Goal: Find specific page/section: Find specific page/section

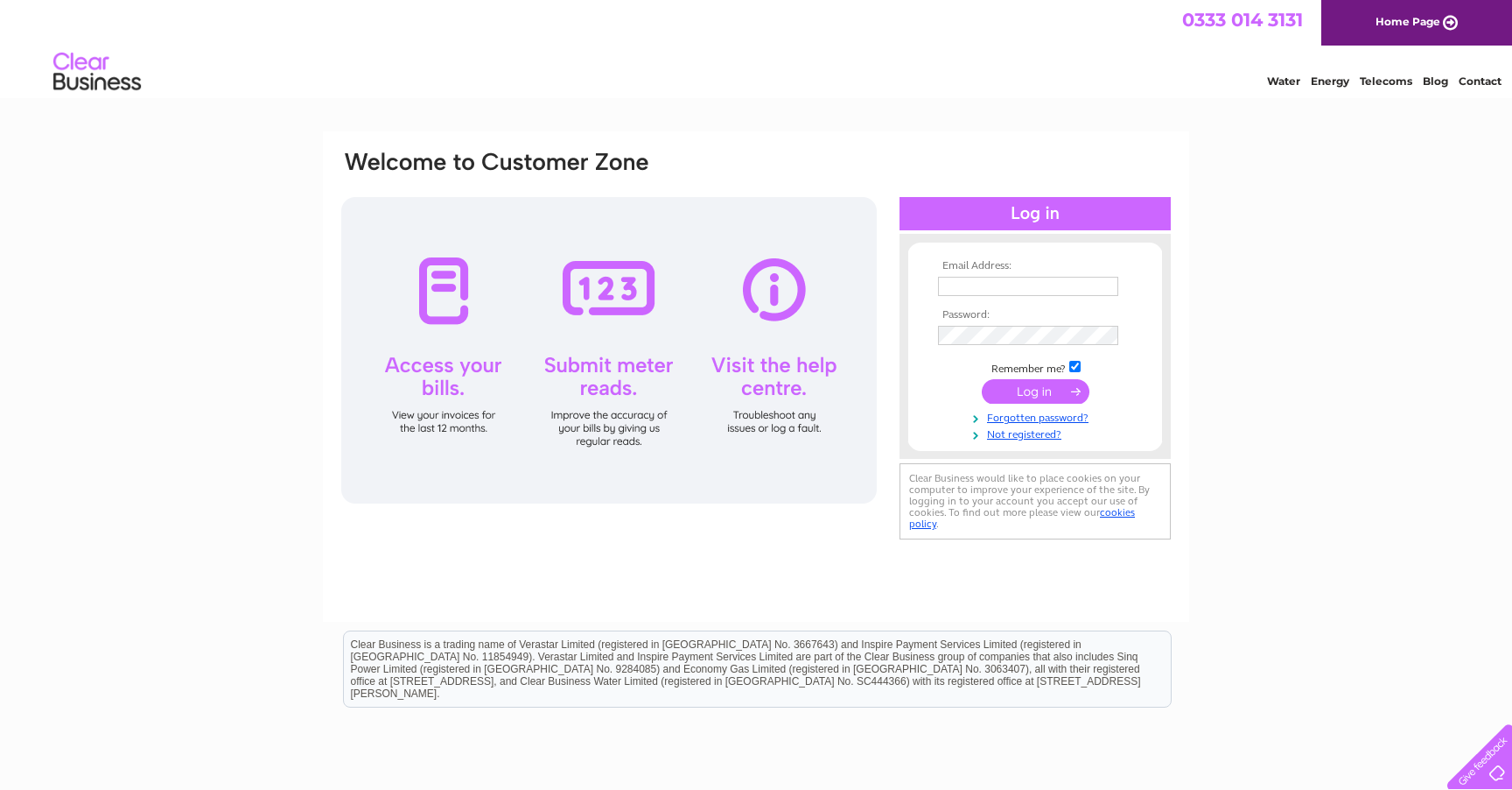
type input "middleboonwood@gmail.com"
click at [1030, 386] on input "submit" at bounding box center [1035, 391] width 107 height 25
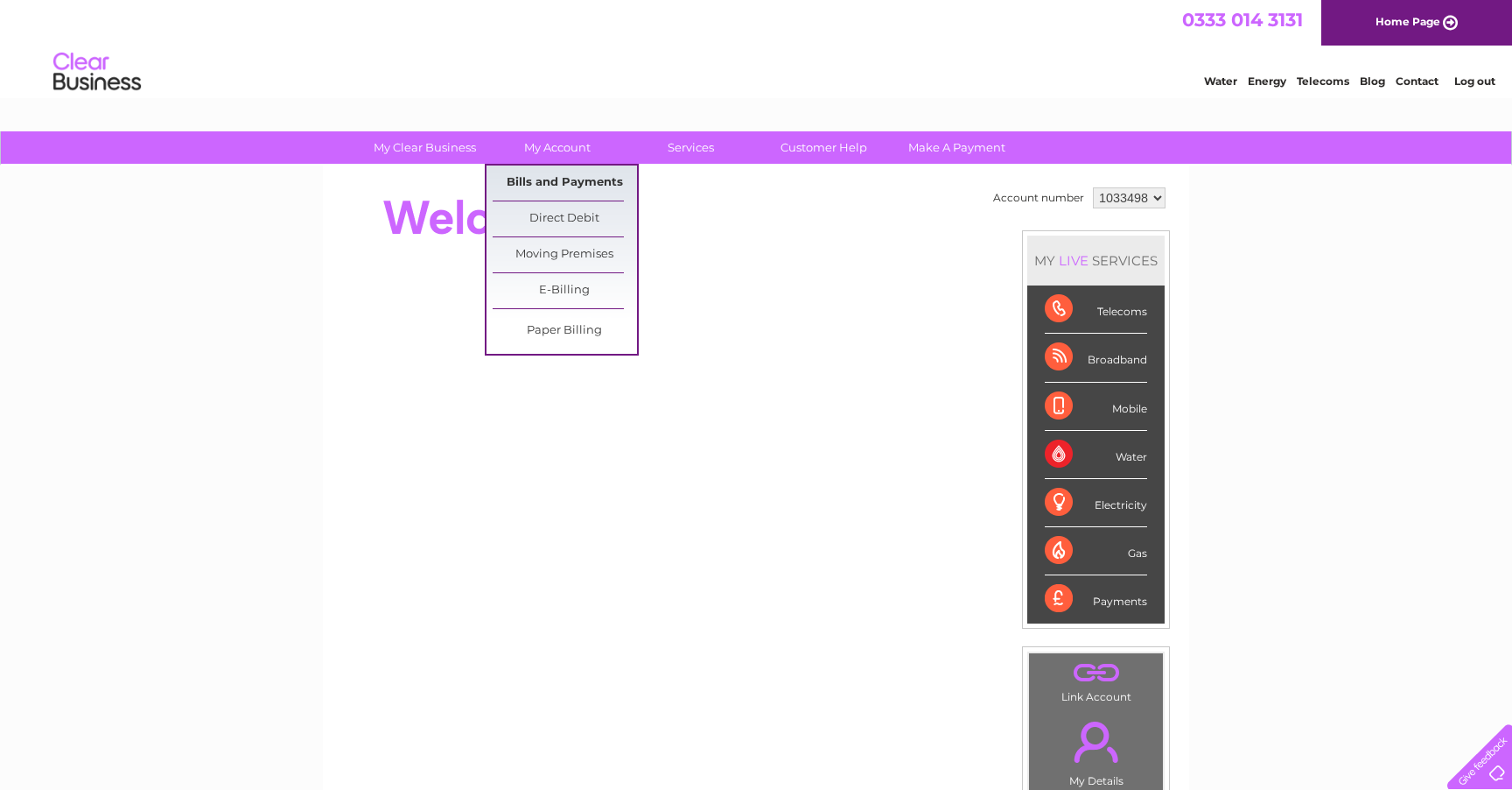
click at [549, 186] on link "Bills and Payments" at bounding box center [565, 183] width 144 height 36
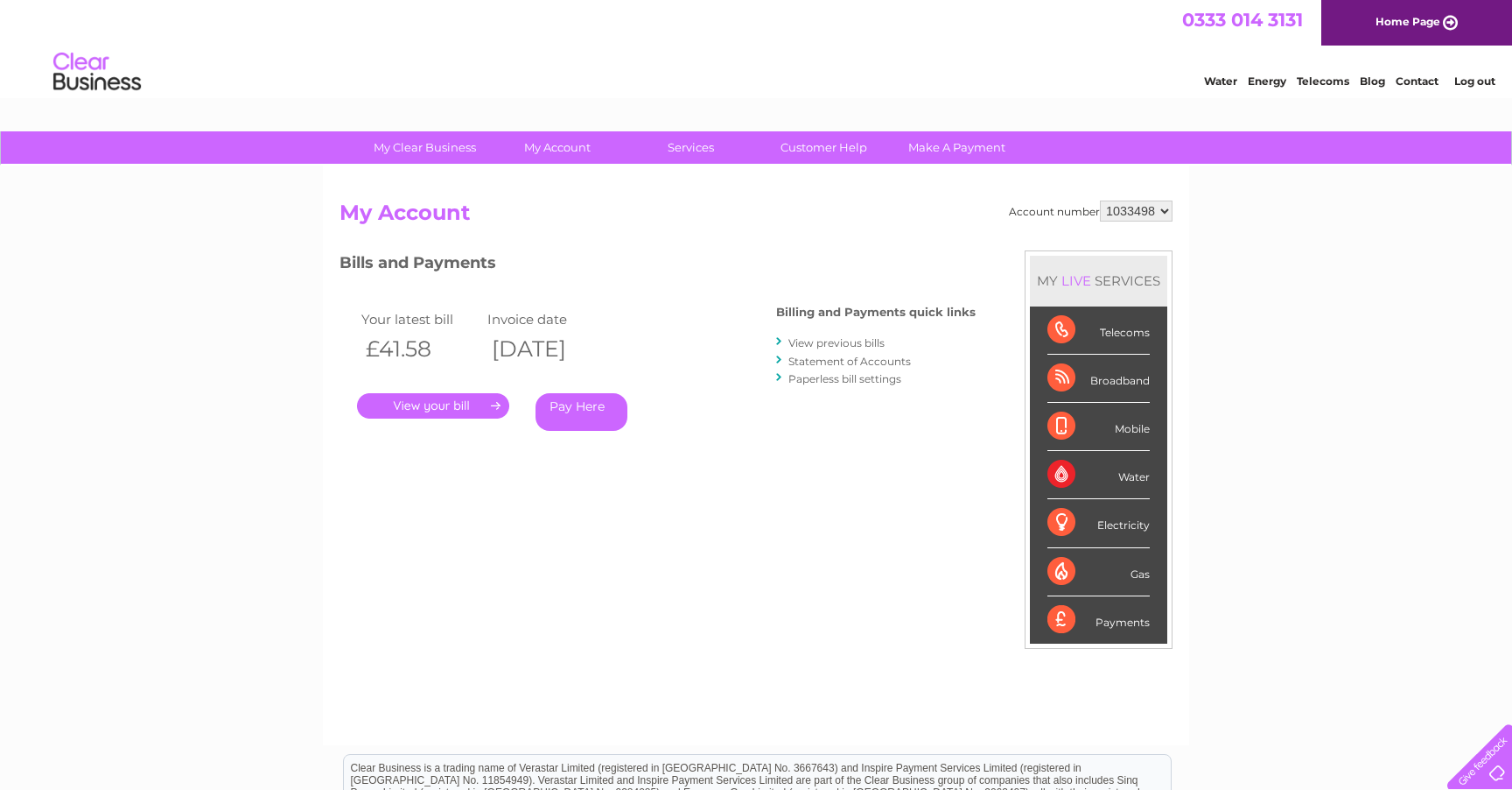
click at [463, 395] on link "." at bounding box center [433, 406] width 152 height 26
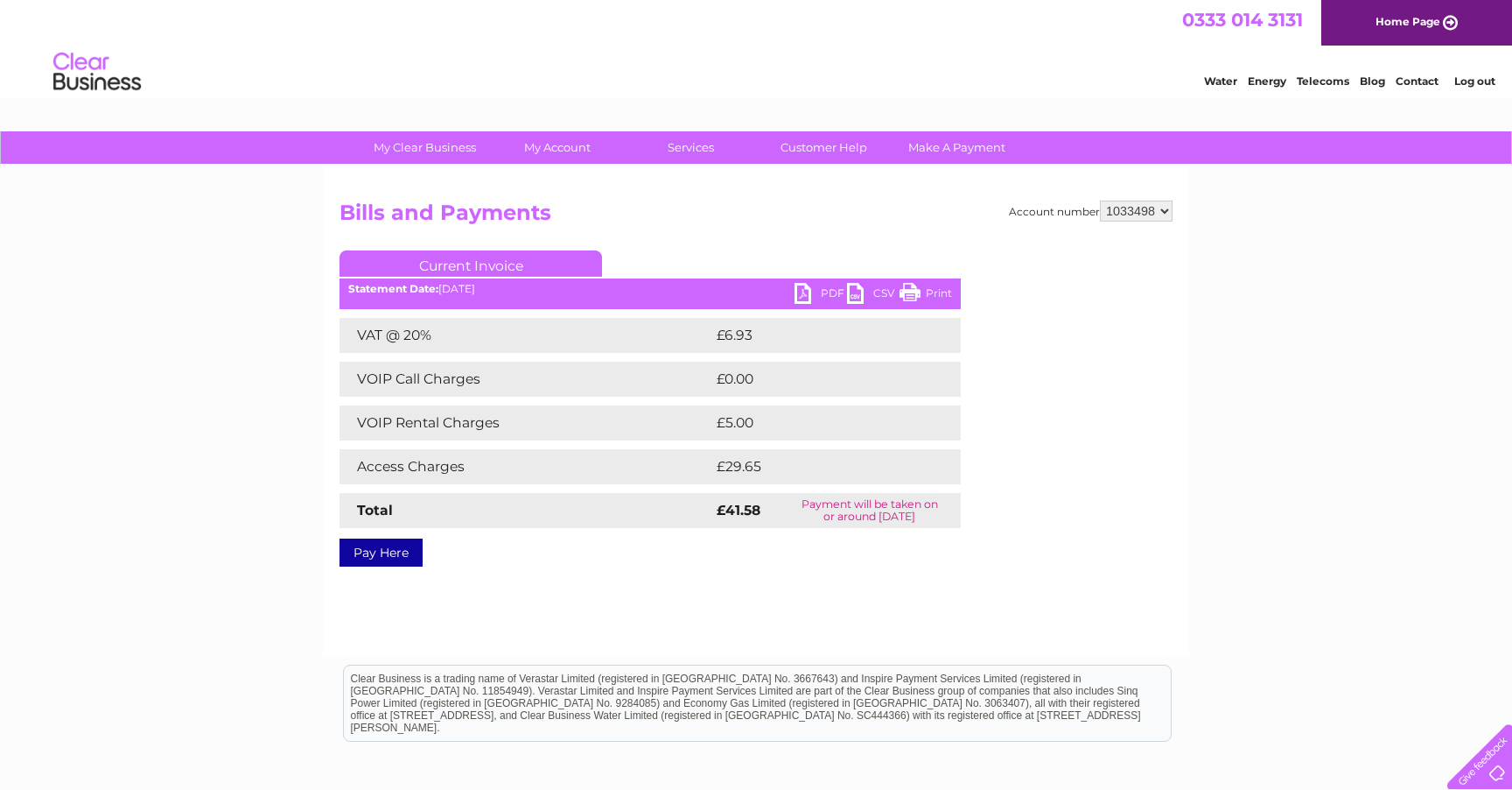
click at [909, 293] on link "Print" at bounding box center [926, 296] width 52 height 26
